Goal: Navigation & Orientation: Go to known website

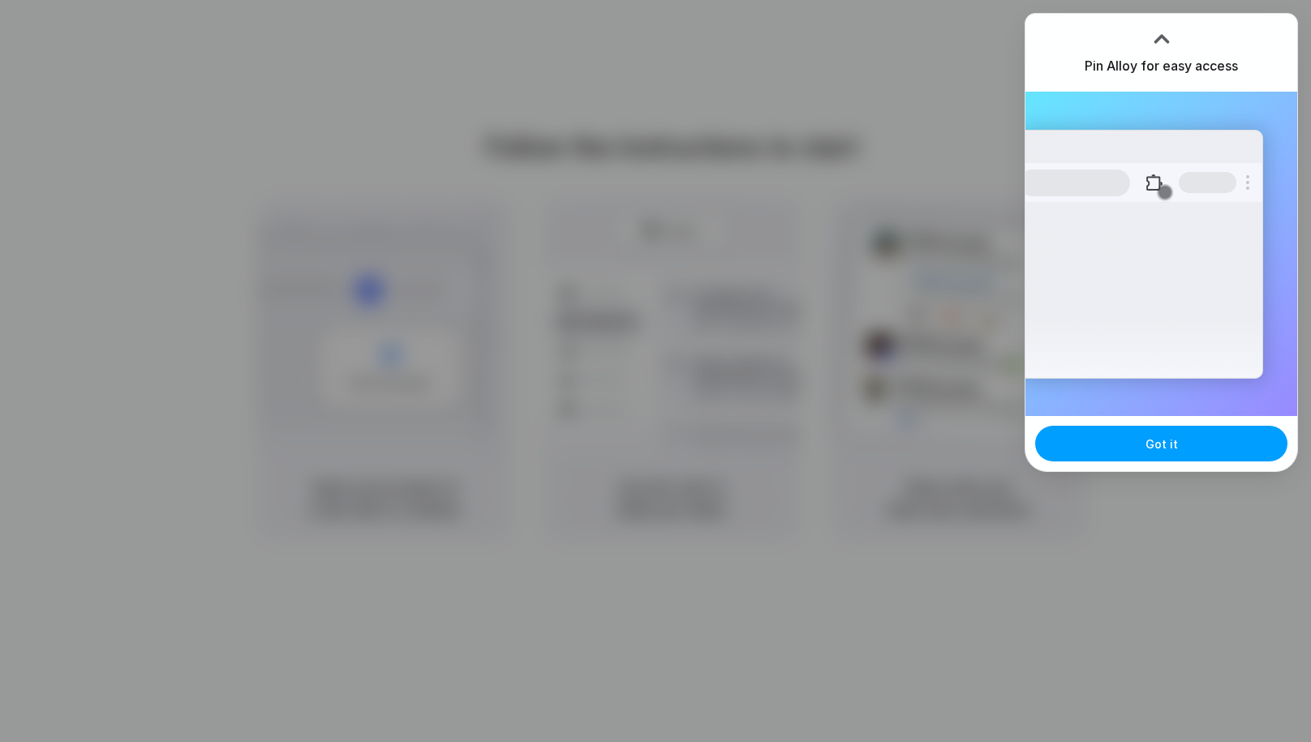
click at [1096, 435] on button "Got it" at bounding box center [1161, 444] width 252 height 36
